Goal: Information Seeking & Learning: Learn about a topic

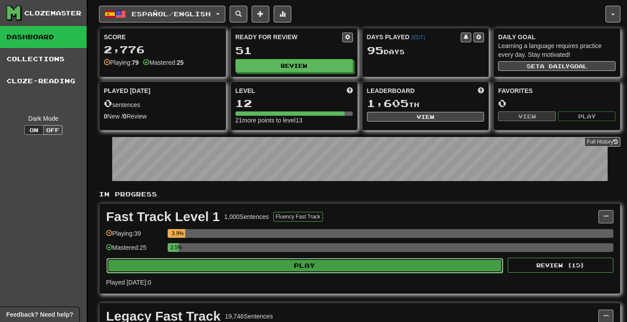
click at [143, 259] on button "Play" at bounding box center [305, 265] width 397 height 15
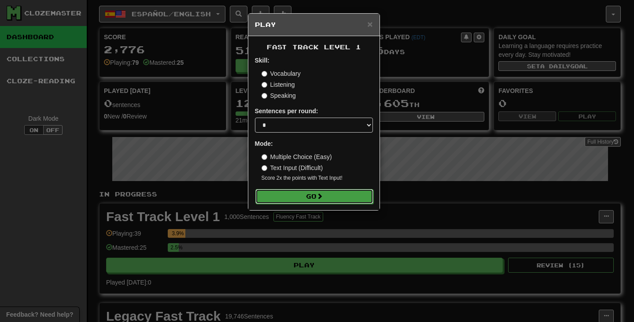
click at [297, 191] on button "Go" at bounding box center [314, 196] width 118 height 15
